Goal: Task Accomplishment & Management: Manage account settings

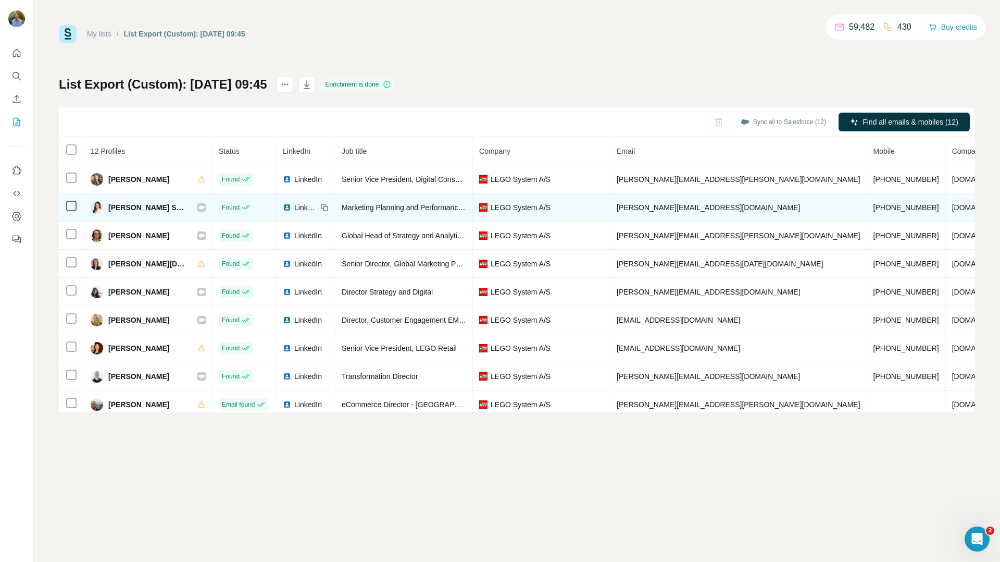
click at [199, 207] on icon at bounding box center [202, 207] width 6 height 4
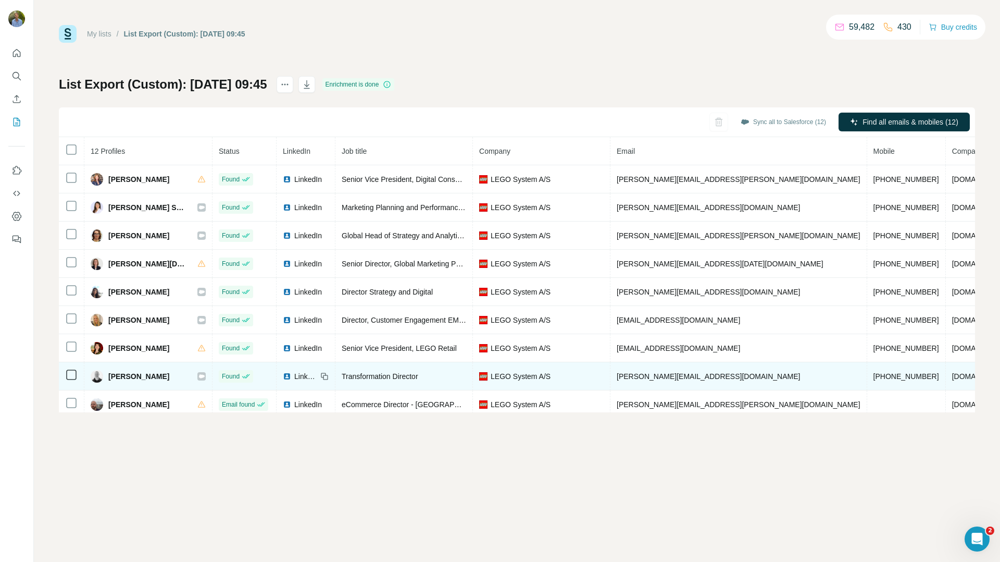
click at [199, 374] on icon at bounding box center [202, 376] width 6 height 4
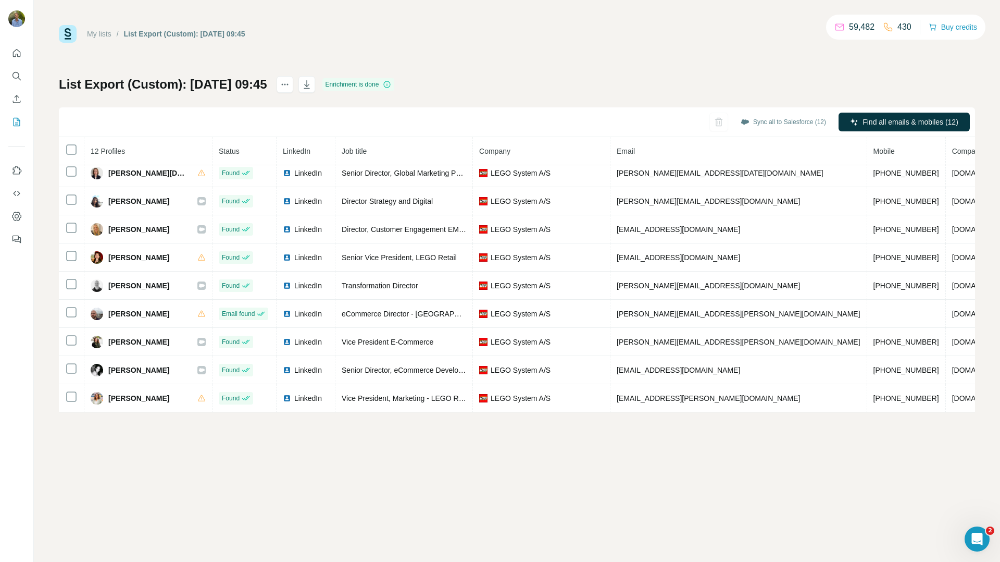
scroll to position [91, 0]
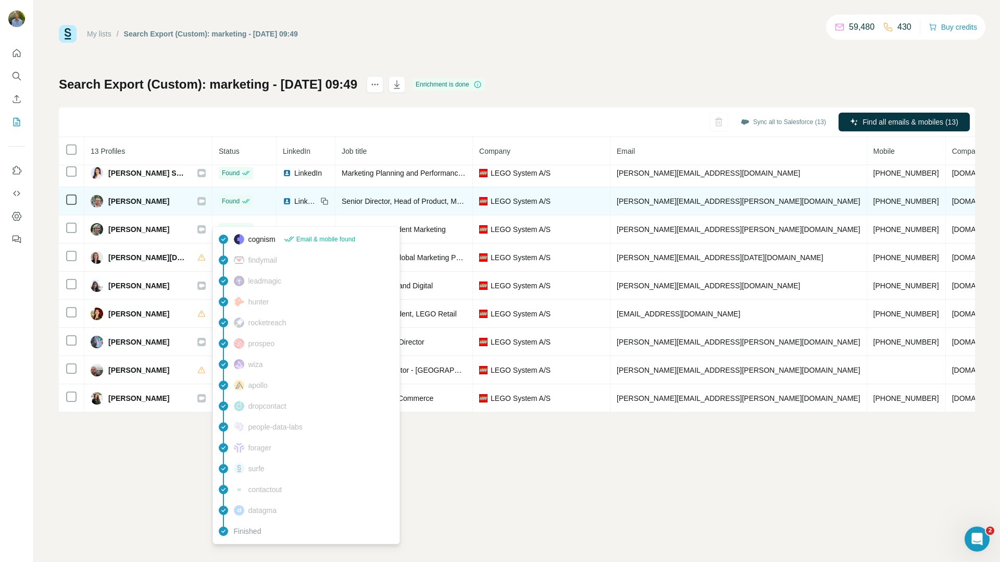
scroll to position [46, 0]
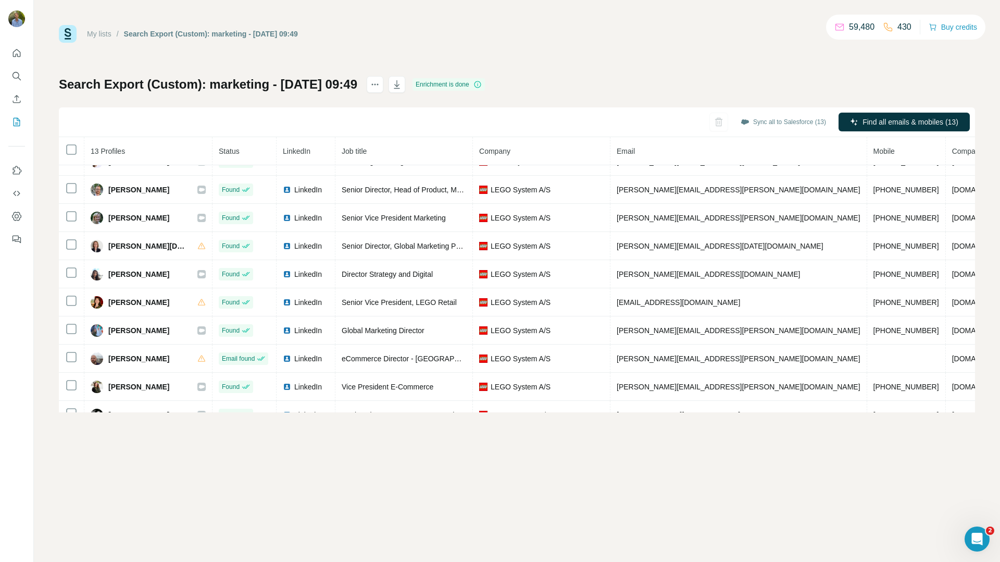
click at [208, 531] on div "My lists / Search Export (Custom): marketing - 06/10/2025 09:49 59,480 430 Buy …" at bounding box center [517, 281] width 966 height 562
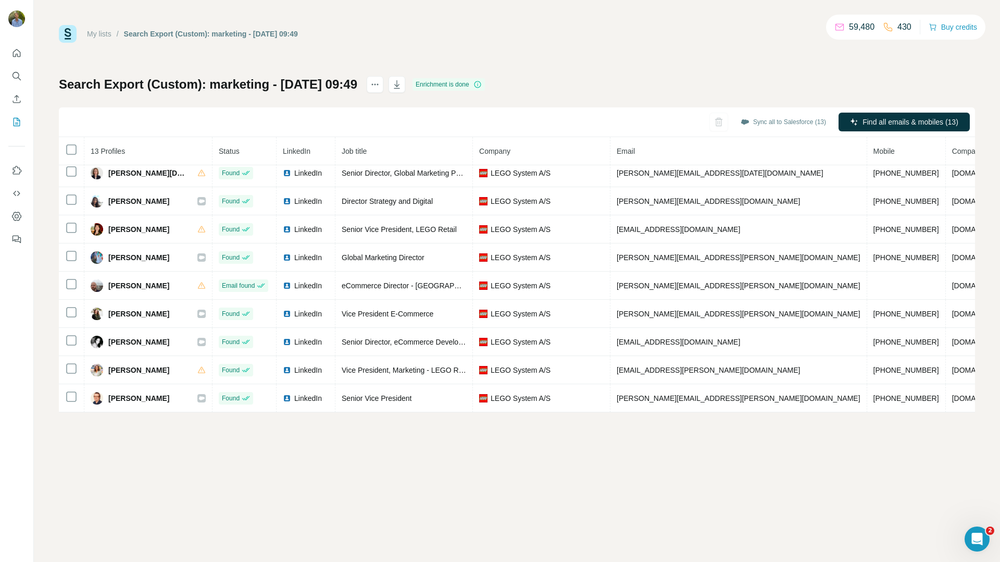
scroll to position [119, 0]
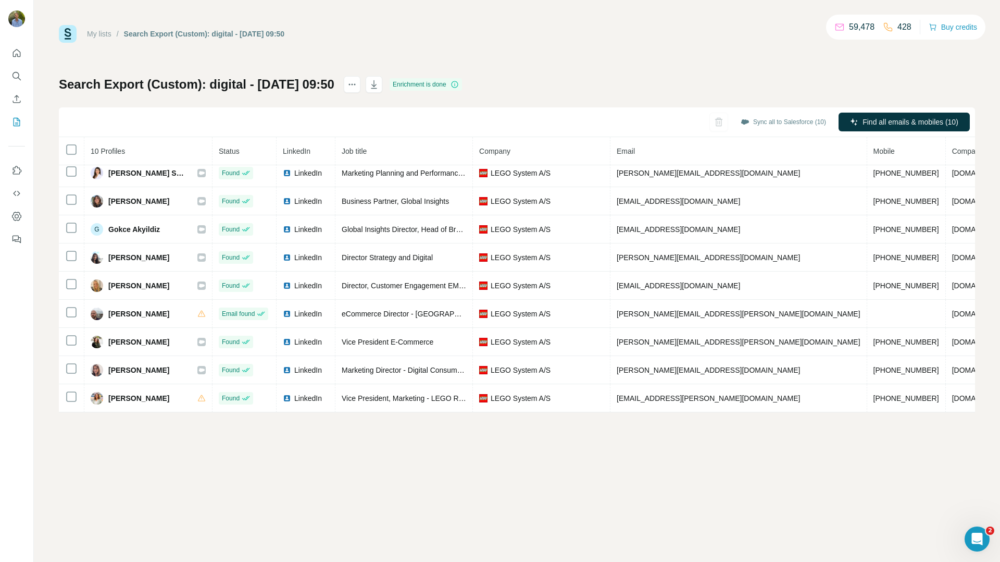
scroll to position [34, 0]
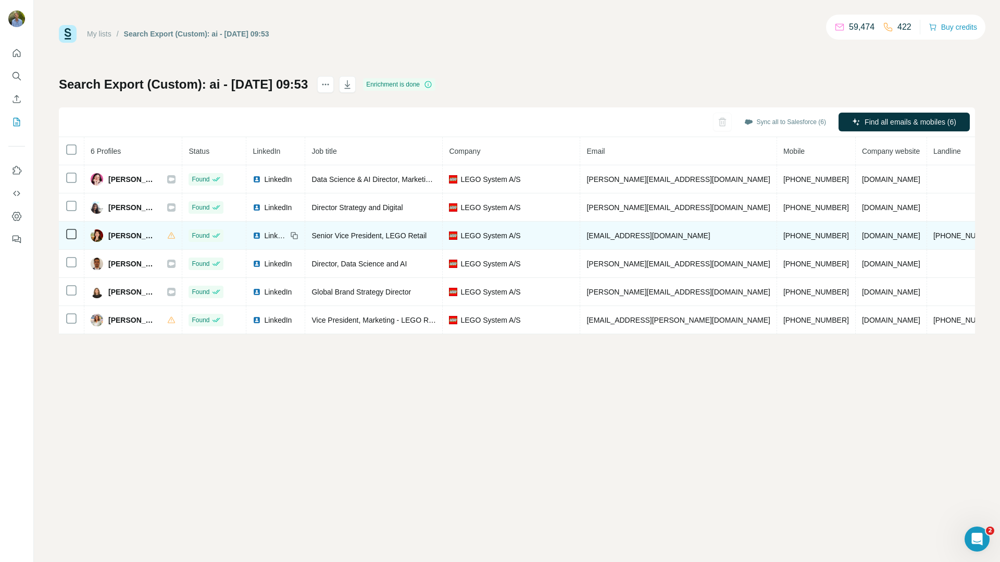
click at [126, 235] on span "Natali Stojovic" at bounding box center [132, 235] width 48 height 10
click at [418, 244] on td "Senior Vice President, LEGO Retail" at bounding box center [374, 235] width 138 height 28
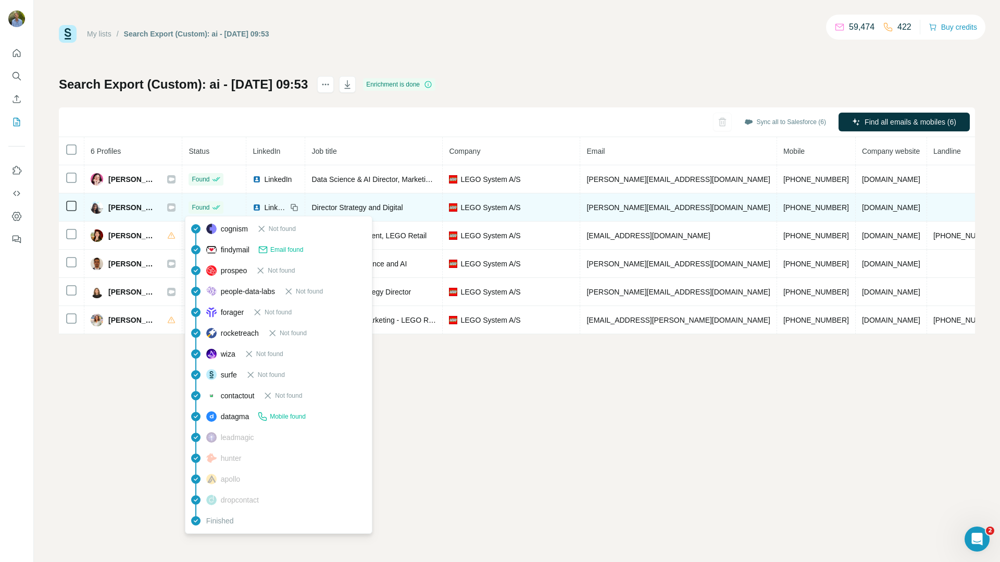
drag, startPoint x: 222, startPoint y: 209, endPoint x: 197, endPoint y: 209, distance: 24.5
click at [212, 209] on div "Found" at bounding box center [214, 207] width 51 height 13
click at [168, 208] on icon at bounding box center [171, 207] width 6 height 8
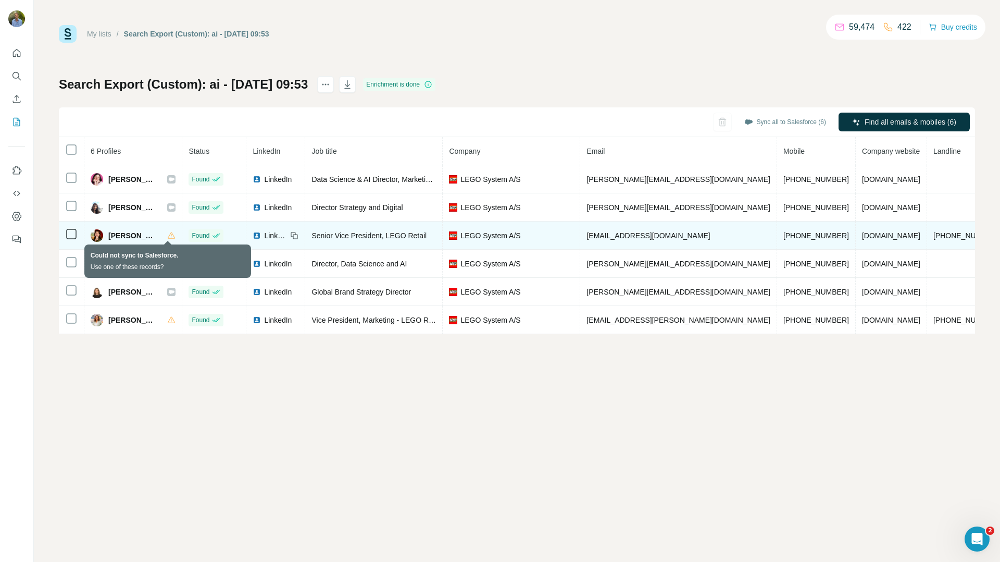
click at [167, 238] on icon at bounding box center [171, 235] width 8 height 8
click at [128, 239] on span "Natali Stojovic" at bounding box center [132, 235] width 48 height 10
copy div "Natali Stojovic"
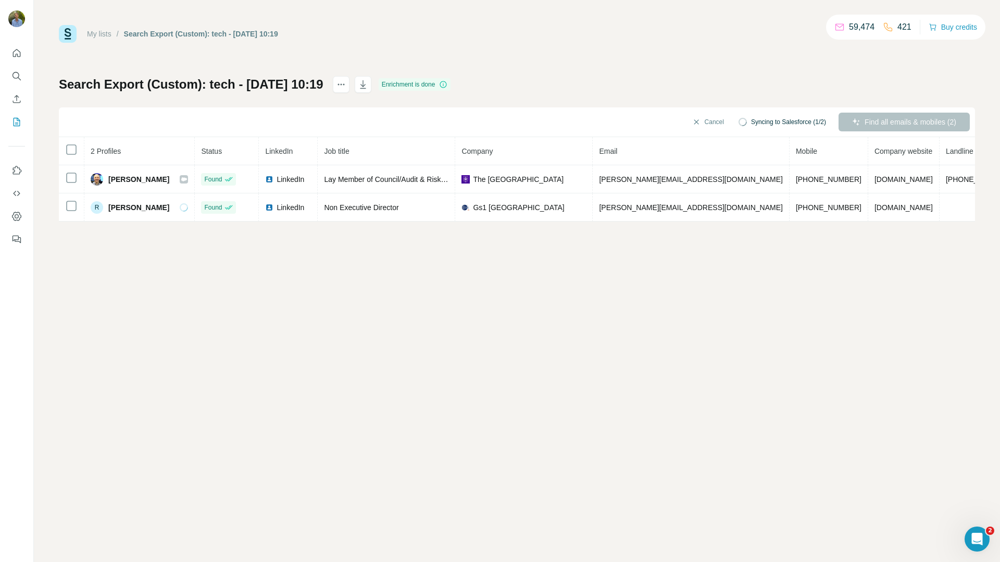
click at [663, 368] on div "My lists / Search Export (Custom): tech - 06/10/2025 10:19 59,474 421 Buy credi…" at bounding box center [517, 281] width 966 height 562
click at [539, 340] on div "My lists / Search Export (Custom): tech - 06/10/2025 10:19 59,474 421 Buy credi…" at bounding box center [517, 281] width 966 height 562
click at [556, 310] on div "My lists / Search Export (Custom): tech - 06/10/2025 10:19 59,474 421 Buy credi…" at bounding box center [517, 281] width 966 height 562
click at [550, 296] on div "My lists / Search Export (Custom): tech - 06/10/2025 10:19 59,474 421 Buy credi…" at bounding box center [517, 281] width 966 height 562
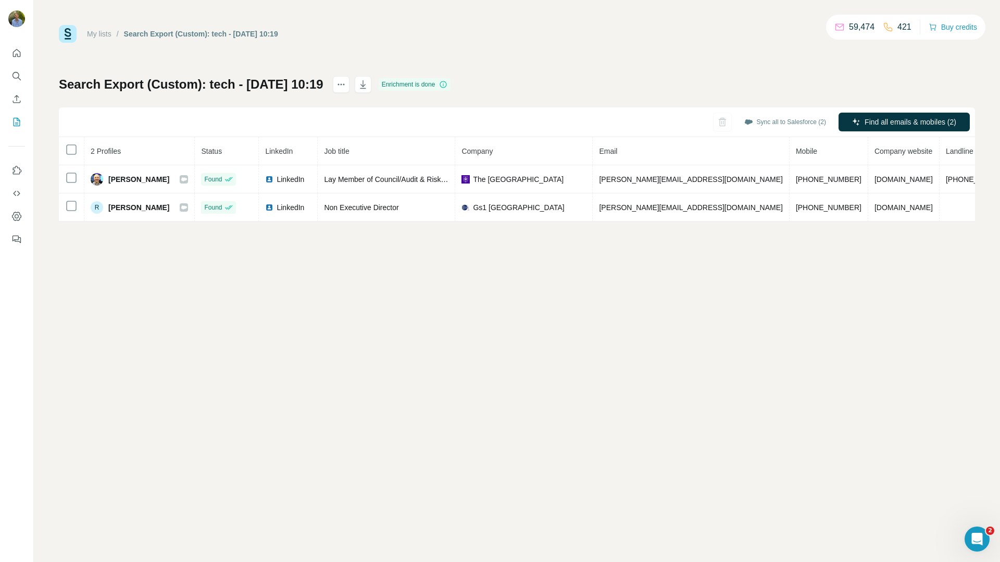
click at [543, 90] on div "Search Export (Custom): tech - 06/10/2025 10:19 Enrichment is done Sync all to …" at bounding box center [517, 148] width 916 height 145
click at [634, 253] on div "My lists / Search Export (Custom): tech - 06/10/2025 10:19 59,474 421 Buy credi…" at bounding box center [517, 281] width 966 height 562
click at [286, 304] on div "My lists / Search Export (Custom): tech - 06/10/2025 10:19 59,474 421 Buy credi…" at bounding box center [517, 281] width 966 height 562
click at [386, 326] on div "My lists / Search Export (Custom): tech - 06/10/2025 10:19 59,474 421 Buy credi…" at bounding box center [517, 281] width 966 height 562
click at [459, 368] on div "My lists / Search Export (Custom): tech - 06/10/2025 10:19 59,474 421 Buy credi…" at bounding box center [517, 281] width 966 height 562
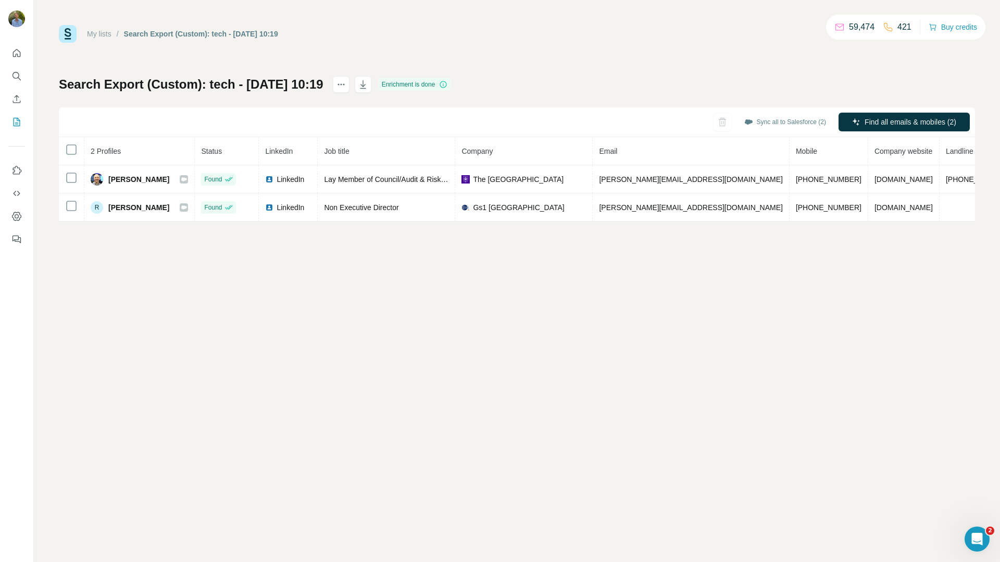
click at [496, 367] on div "My lists / Search Export (Custom): tech - 06/10/2025 10:19 59,474 421 Buy credi…" at bounding box center [517, 281] width 966 height 562
click at [264, 355] on div "My lists / Search Export (Custom): tech - 06/10/2025 10:19 59,474 421 Buy credi…" at bounding box center [517, 281] width 966 height 562
click at [537, 265] on div "My lists / Search Export (Custom): tech - 06/10/2025 10:19 59,474 421 Buy credi…" at bounding box center [517, 281] width 966 height 562
click at [492, 315] on div "My lists / Search Export (Custom): tech - 06/10/2025 10:19 59,474 421 Buy credi…" at bounding box center [517, 281] width 966 height 562
click at [527, 297] on div "My lists / Search Export (Custom): tech - 06/10/2025 10:19 59,474 421 Buy credi…" at bounding box center [517, 281] width 966 height 562
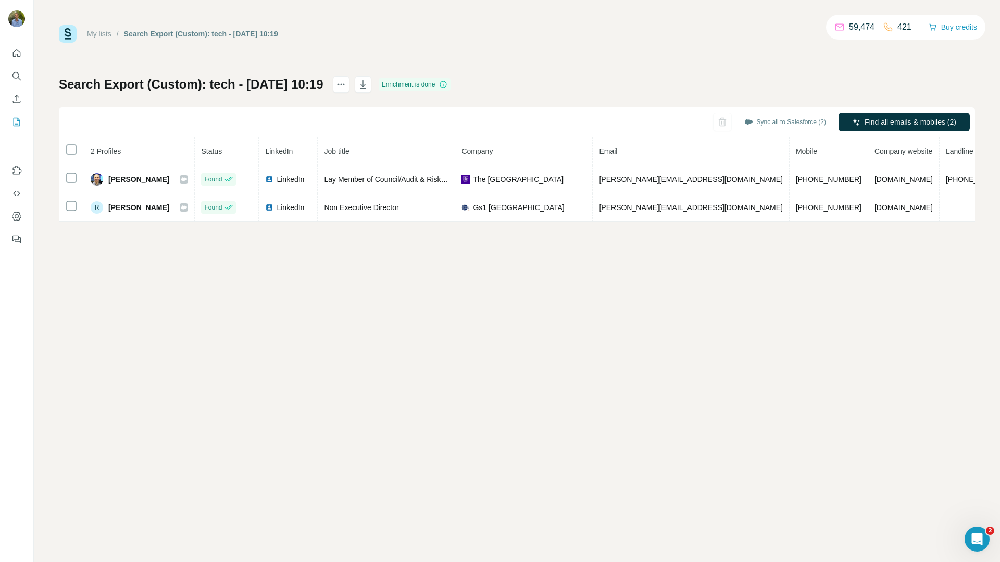
click at [557, 291] on div "My lists / Search Export (Custom): tech - 06/10/2025 10:19 59,474 421 Buy credi…" at bounding box center [517, 281] width 966 height 562
click at [530, 304] on div "My lists / Search Export (Custom): tech - 06/10/2025 10:19 59,474 421 Buy credi…" at bounding box center [517, 281] width 966 height 562
click at [496, 285] on div "My lists / Search Export (Custom): tech - 06/10/2025 10:19 59,474 421 Buy credi…" at bounding box center [517, 281] width 966 height 562
click at [454, 322] on div "My lists / Search Export (Custom): tech - 06/10/2025 10:19 59,474 421 Buy credi…" at bounding box center [517, 281] width 966 height 562
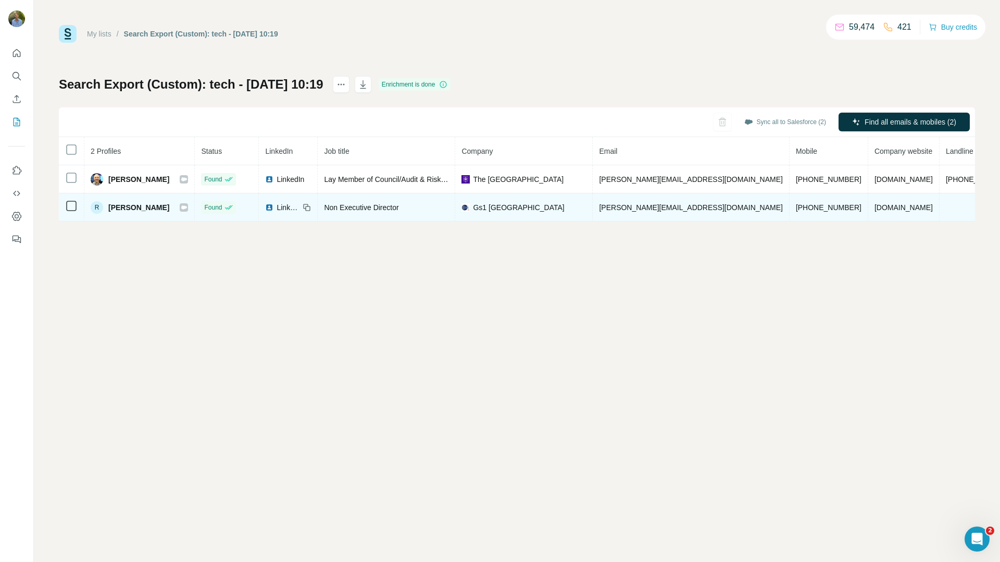
click at [406, 211] on div "Non Executive Director" at bounding box center [386, 207] width 124 height 10
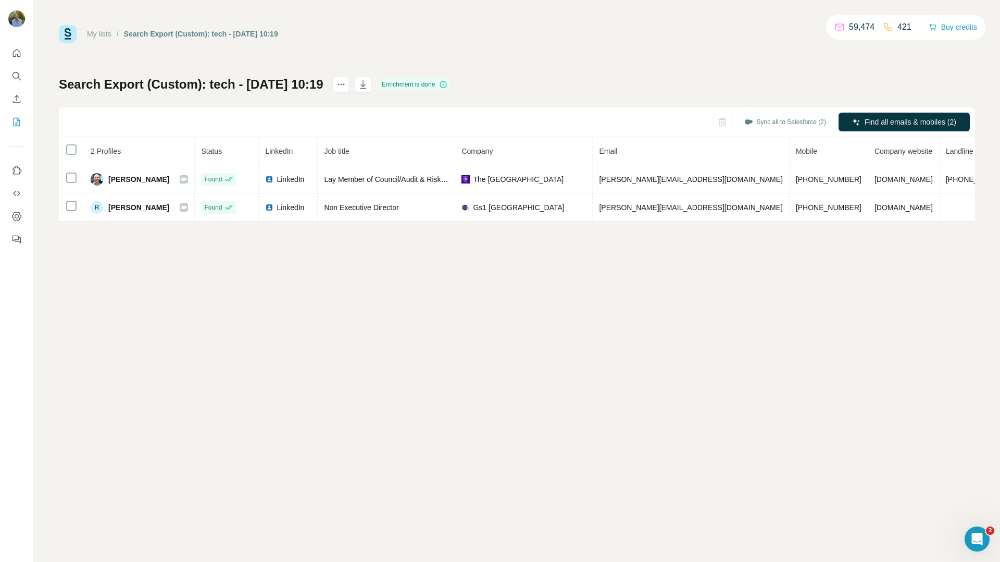
click at [373, 258] on div "My lists / Search Export (Custom): tech - 06/10/2025 10:19 59,474 421 Buy credi…" at bounding box center [517, 281] width 966 height 562
click at [341, 275] on div "My lists / Search Export (Custom): tech - 06/10/2025 10:19 59,474 421 Buy credi…" at bounding box center [517, 281] width 966 height 562
click at [345, 247] on div "My lists / Search Export (Custom): tech - 06/10/2025 10:19 59,474 421 Buy credi…" at bounding box center [517, 281] width 966 height 562
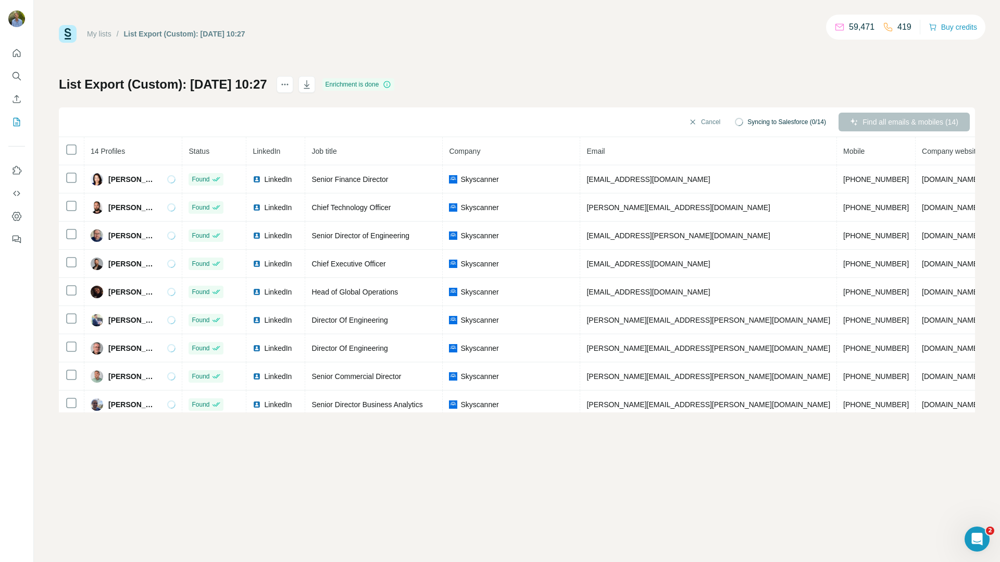
click at [210, 478] on div "My lists / List Export (Custom): 06/10/2025 10:27 59,471 419 Buy credits List E…" at bounding box center [517, 281] width 966 height 562
click at [505, 450] on div "My lists / List Export (Custom): 06/10/2025 10:27 59,471 419 Buy credits List E…" at bounding box center [517, 281] width 966 height 562
click at [497, 438] on div "My lists / List Export (Custom): 06/10/2025 10:27 59,471 419 Buy credits List E…" at bounding box center [517, 281] width 966 height 562
click at [433, 488] on div "My lists / List Export (Custom): 06/10/2025 10:27 59,471 419 Buy credits List E…" at bounding box center [517, 281] width 966 height 562
click at [629, 80] on div "List Export (Custom): 06/10/2025 10:27 Enrichment is done Sync all to Salesforc…" at bounding box center [517, 244] width 916 height 336
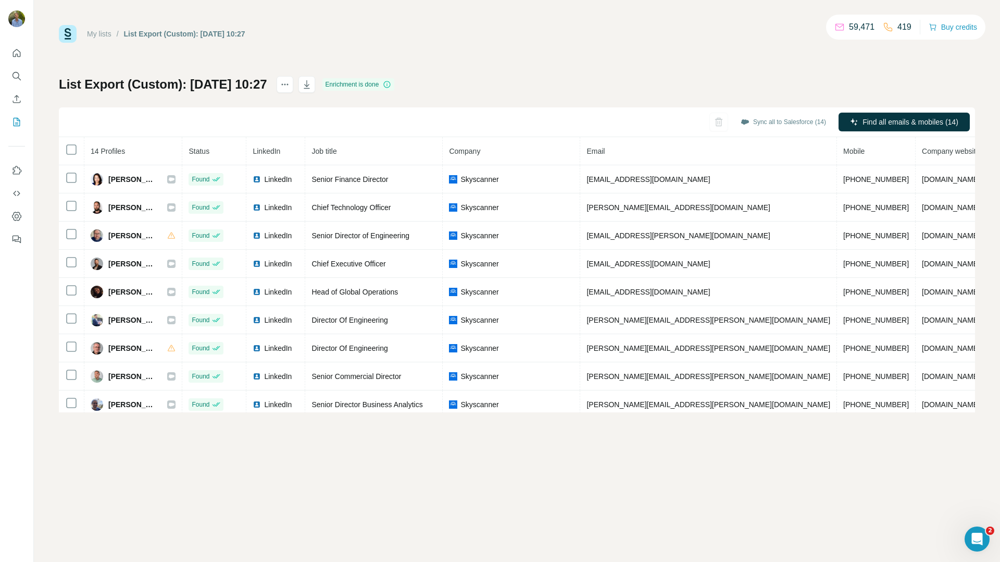
click at [809, 74] on div "My lists / List Export (Custom): 06/10/2025 10:27 59,471 419 Buy credits List E…" at bounding box center [517, 218] width 916 height 387
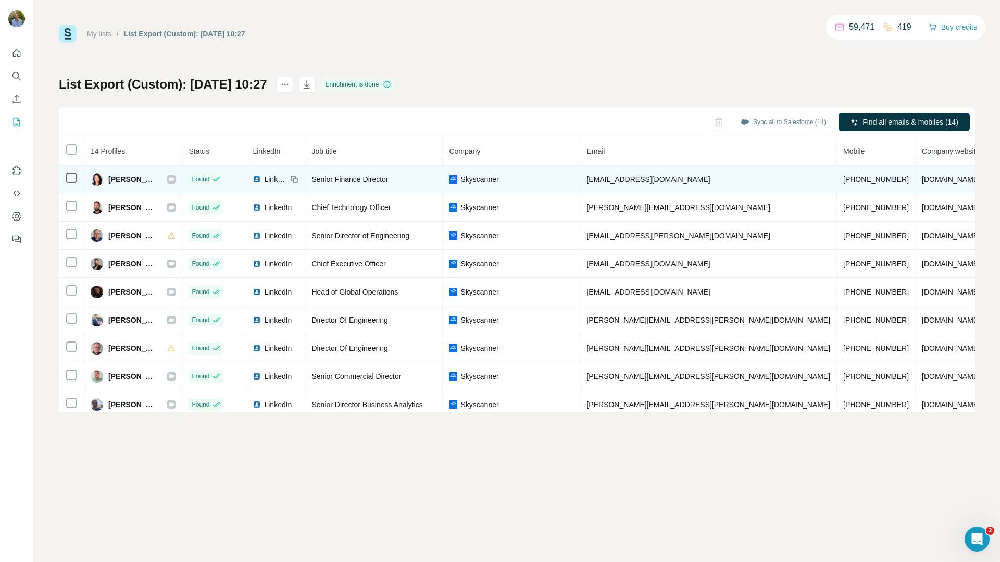
click at [178, 177] on td "Alice Grant" at bounding box center [133, 179] width 98 height 28
click at [173, 181] on icon at bounding box center [171, 179] width 6 height 8
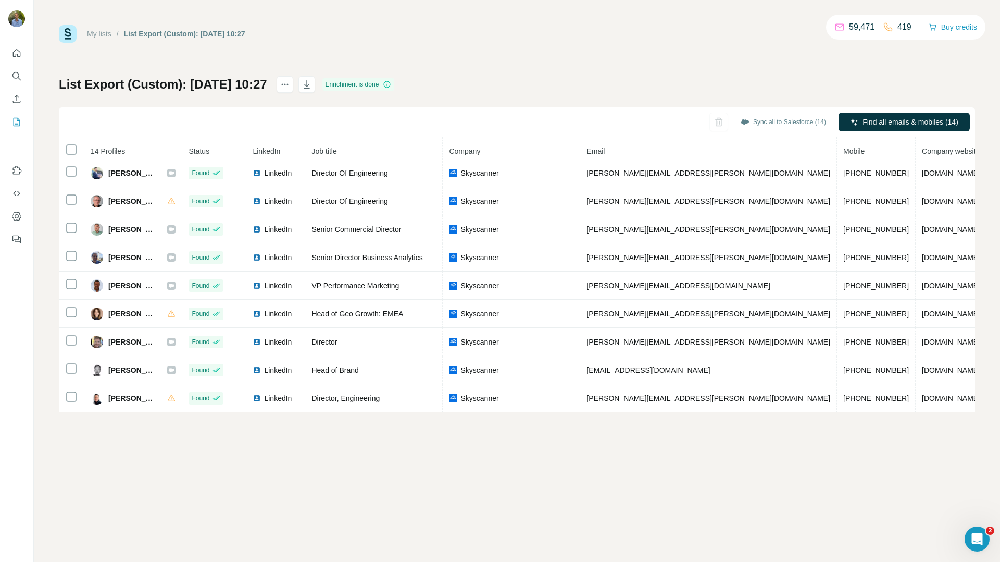
scroll to position [147, 0]
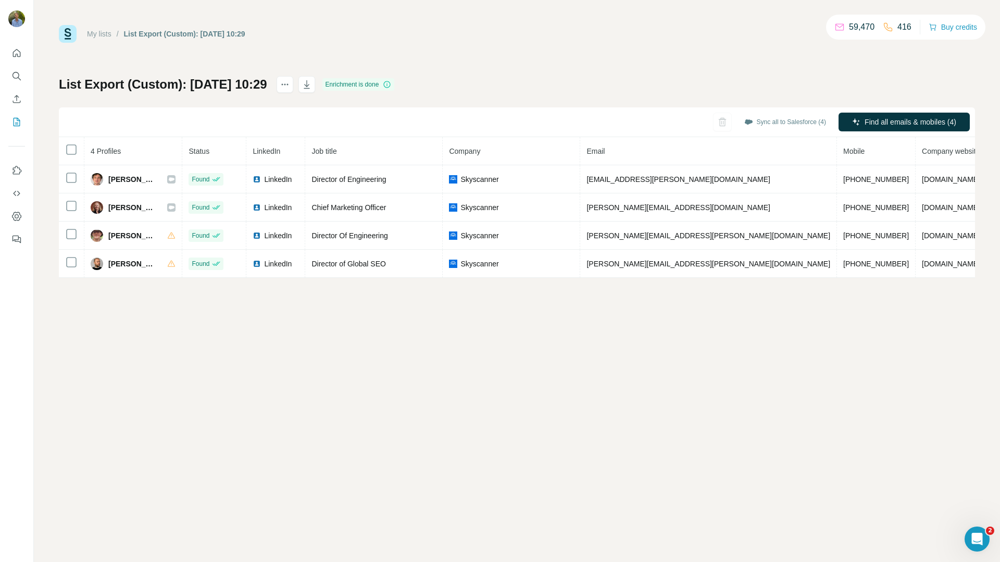
click at [205, 335] on div "My lists / List Export (Custom): 06/10/2025 10:29 59,470 416 Buy credits List E…" at bounding box center [517, 281] width 966 height 562
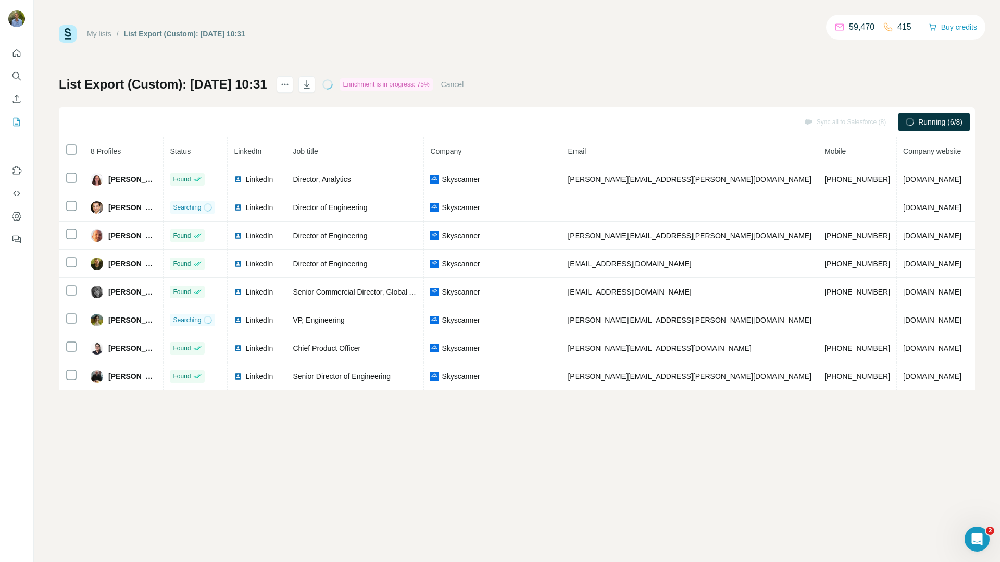
click at [389, 439] on div "My lists / List Export (Custom): 06/10/2025 10:31 59,470 415 Buy credits List E…" at bounding box center [517, 281] width 966 height 562
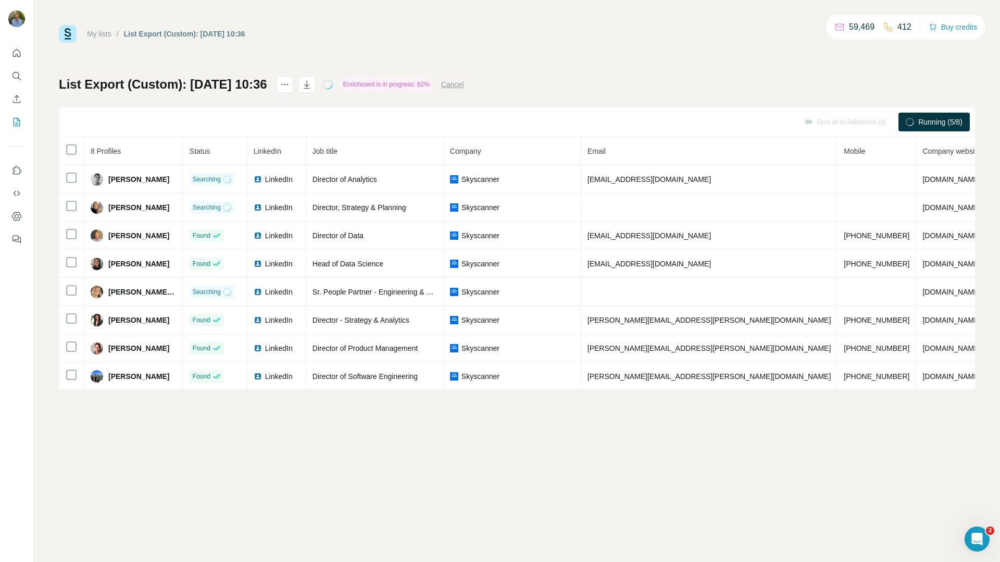
click at [421, 485] on div "My lists / List Export (Custom): 06/10/2025 10:36 59,469 412 Buy credits List E…" at bounding box center [517, 281] width 966 height 562
click at [338, 52] on div "My lists / List Export (Custom): 06/10/2025 10:36 59,469 411 Buy credits List E…" at bounding box center [517, 207] width 916 height 365
click at [580, 45] on div "My lists / List Export (Custom): 06/10/2025 10:36 59,468 410 Buy credits List E…" at bounding box center [517, 207] width 916 height 365
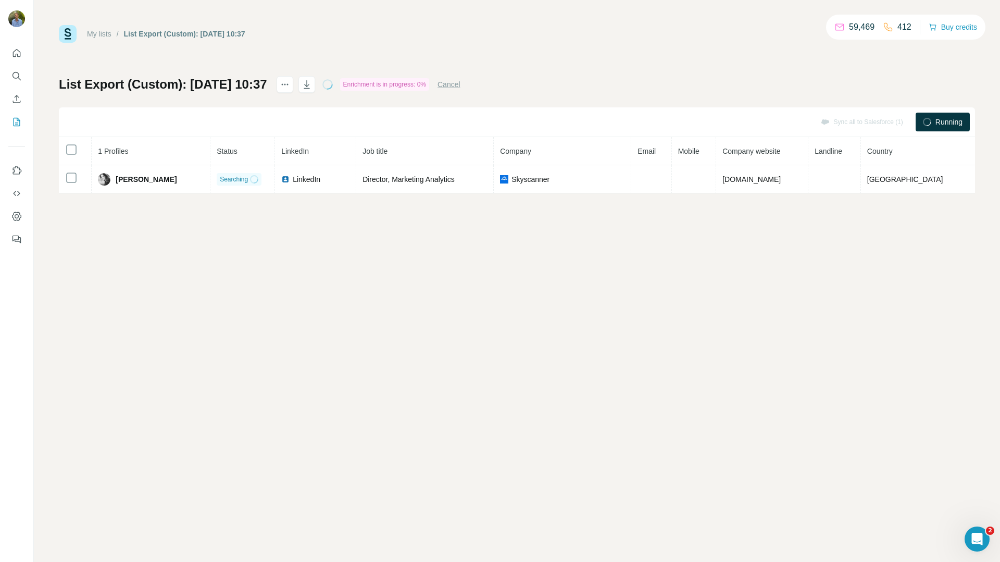
click at [401, 317] on div "My lists / List Export (Custom): [DATE] 10:37 59,469 412 Buy credits List Expor…" at bounding box center [517, 281] width 966 height 562
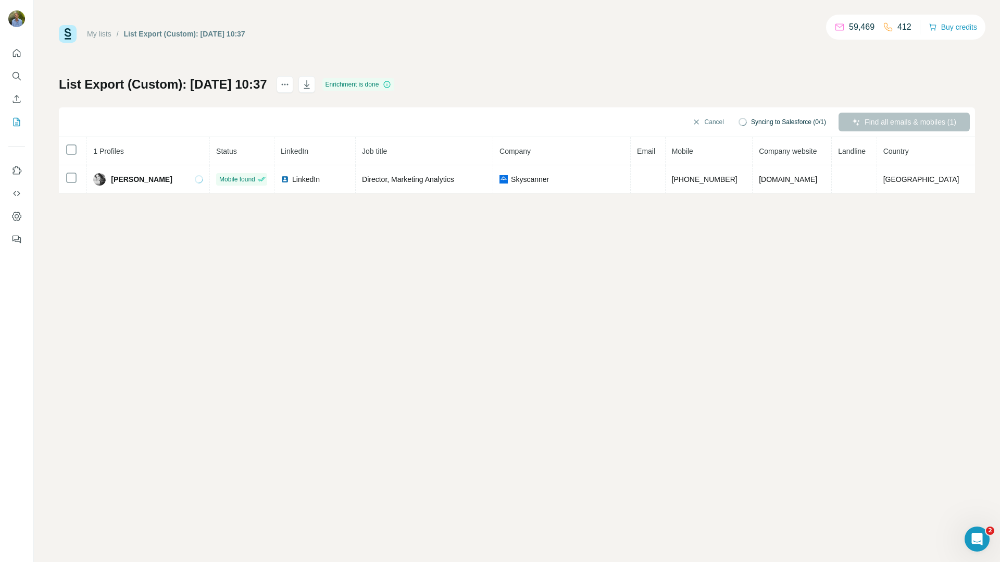
click at [289, 259] on div "My lists / List Export (Custom): [DATE] 10:37 59,469 412 Buy credits List Expor…" at bounding box center [517, 281] width 966 height 562
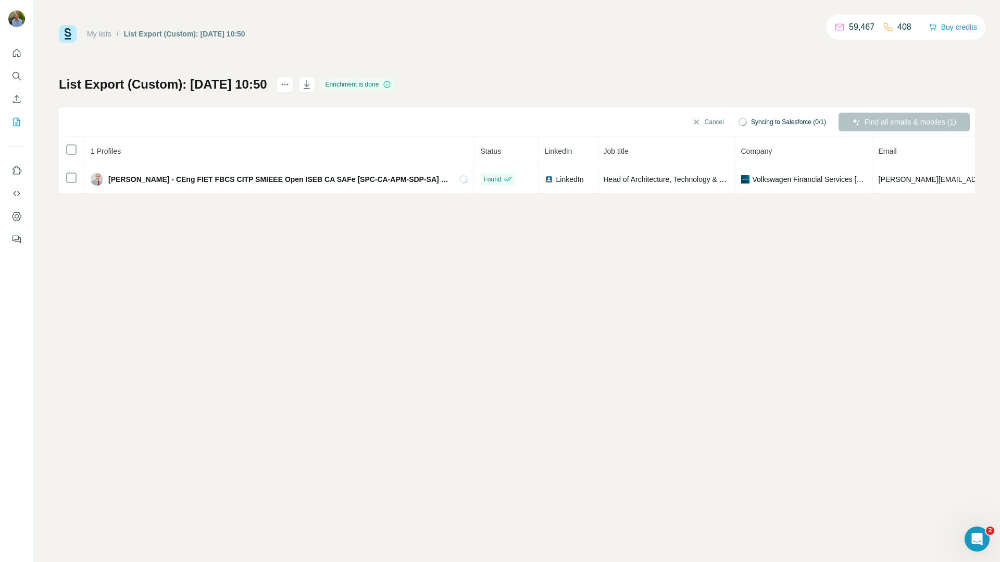
click at [532, 265] on div "My lists / List Export (Custom): [DATE] 10:50 59,467 408 Buy credits List Expor…" at bounding box center [517, 281] width 966 height 562
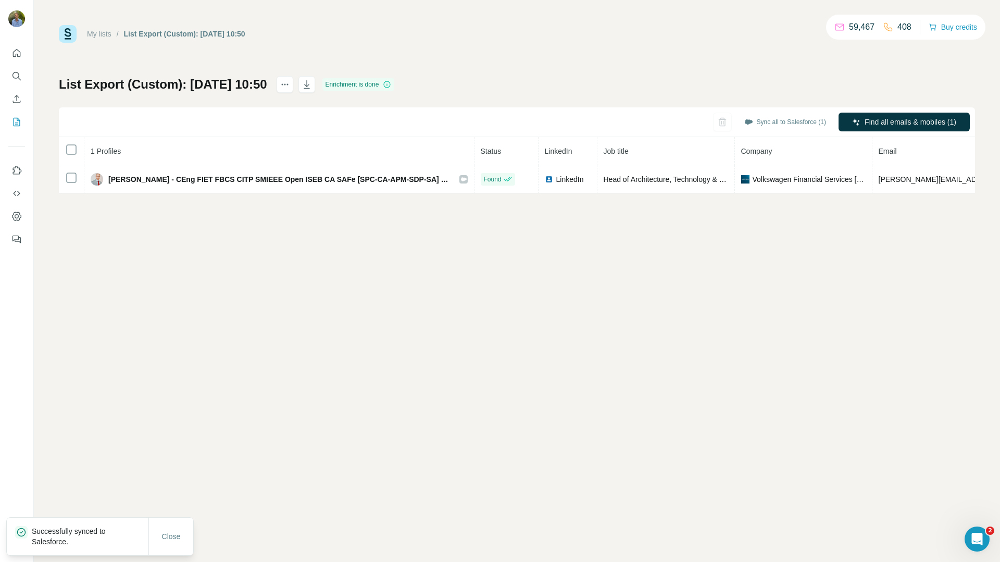
click at [512, 272] on div "My lists / List Export (Custom): [DATE] 10:50 59,467 408 Buy credits List Expor…" at bounding box center [517, 281] width 966 height 562
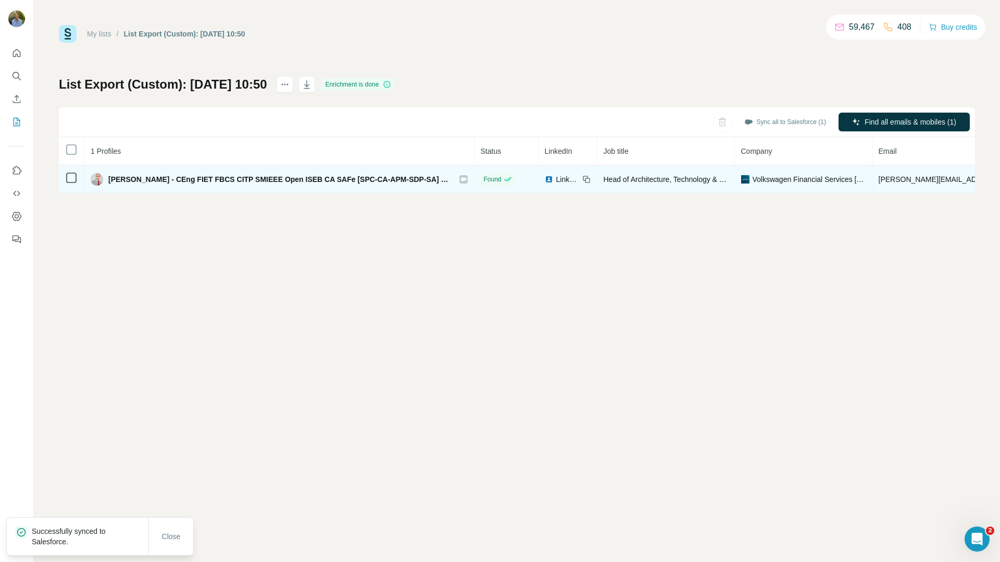
click at [459, 181] on div at bounding box center [463, 179] width 8 height 8
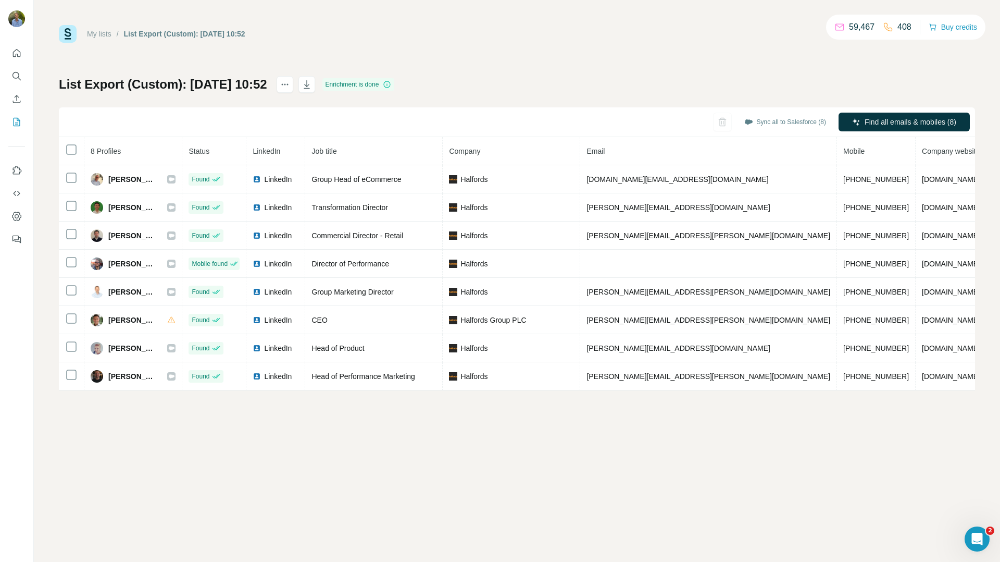
click at [523, 87] on div "List Export (Custom): 06/10/2025 10:52 Enrichment is done Sync all to Salesforc…" at bounding box center [517, 233] width 916 height 314
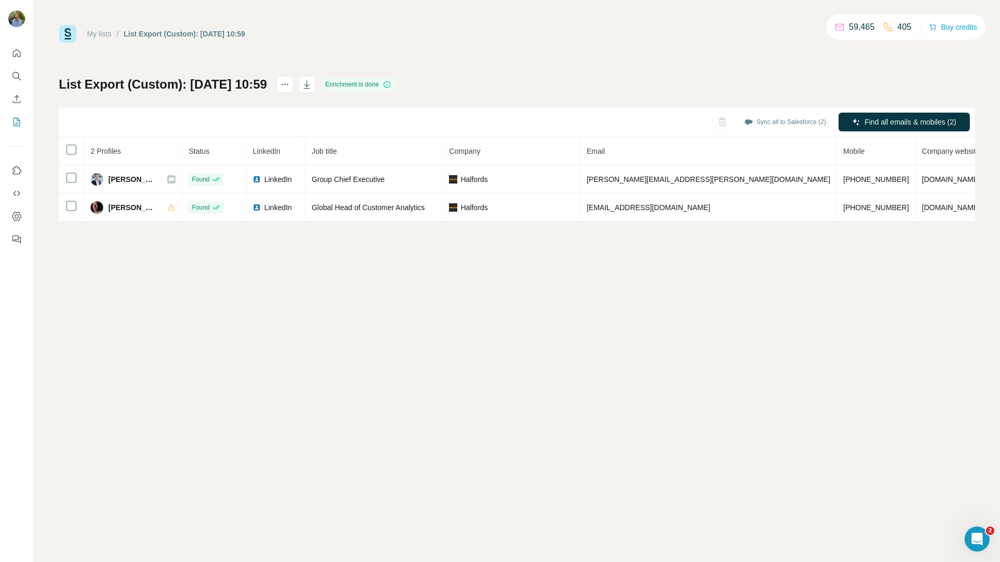
click at [521, 375] on div "My lists / List Export (Custom): [DATE] 10:59 59,465 405 Buy credits List Expor…" at bounding box center [517, 281] width 966 height 562
